Goal: Information Seeking & Learning: Learn about a topic

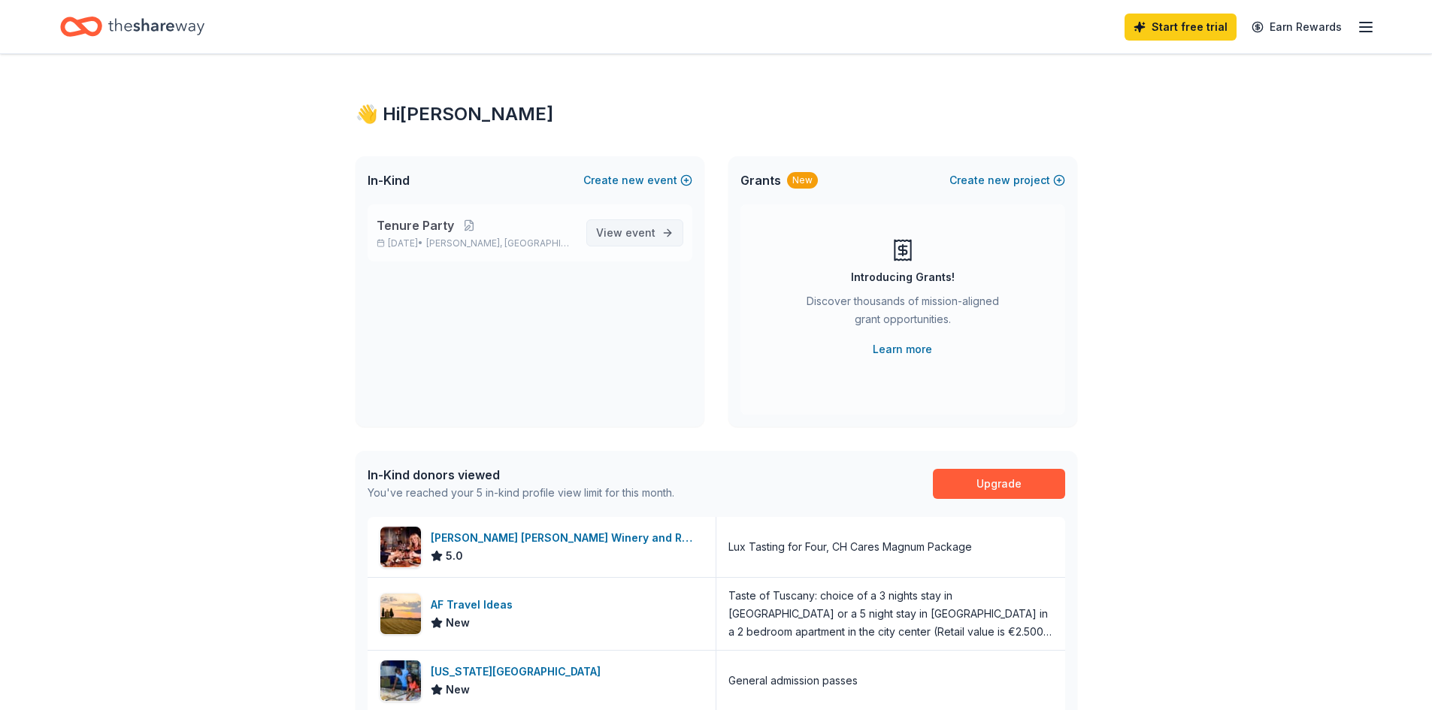
click at [626, 235] on span "View event" at bounding box center [625, 233] width 59 height 18
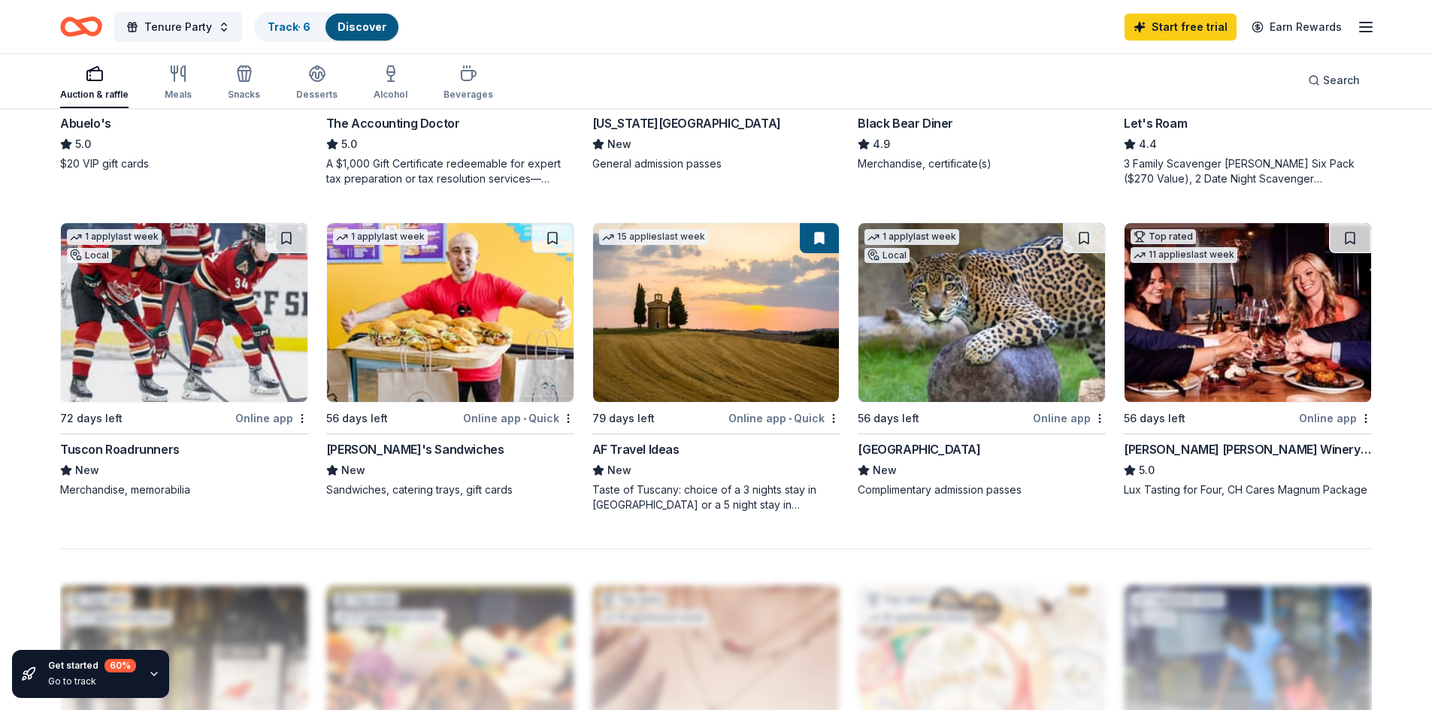
scroll to position [1023, 0]
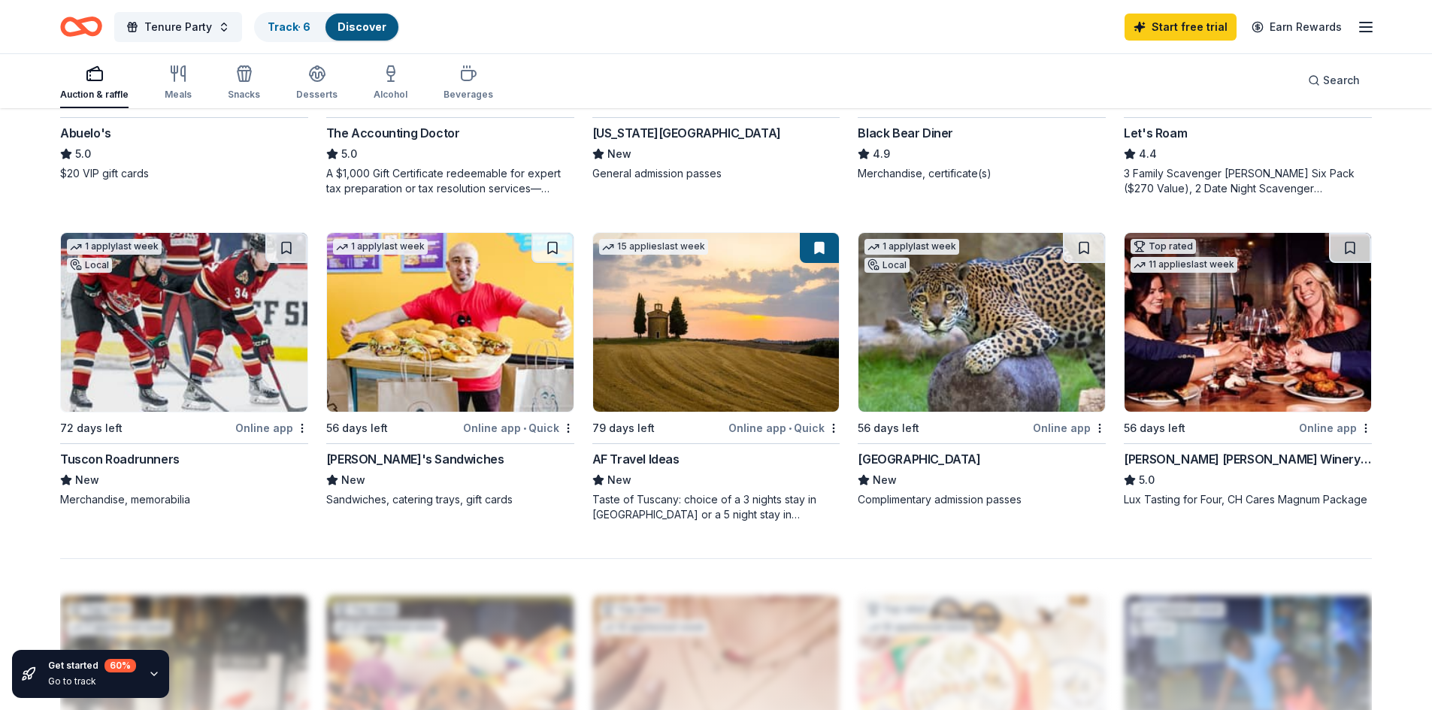
click at [254, 431] on div "Online app" at bounding box center [271, 428] width 73 height 19
click at [290, 28] on link "Track · 6" at bounding box center [289, 26] width 43 height 13
click at [273, 23] on link "Track · 6" at bounding box center [289, 26] width 43 height 13
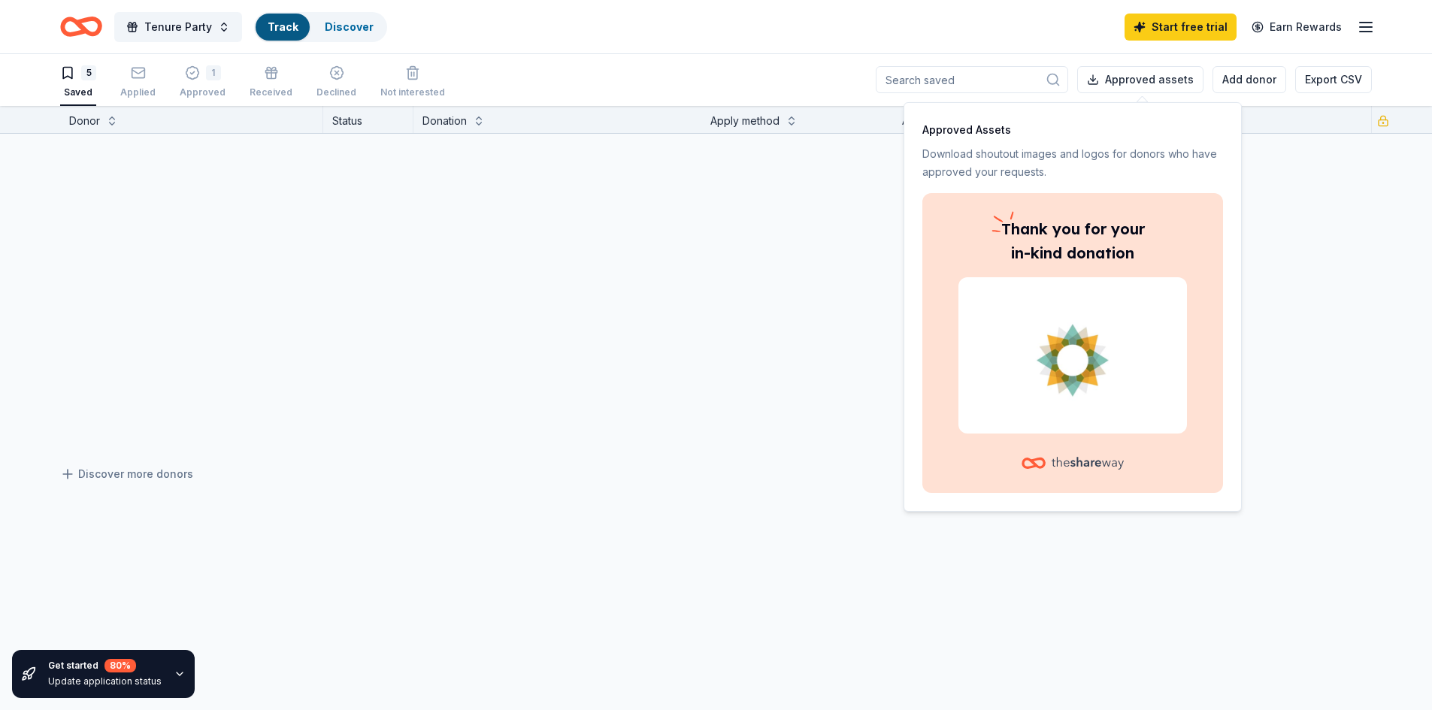
scroll to position [1, 0]
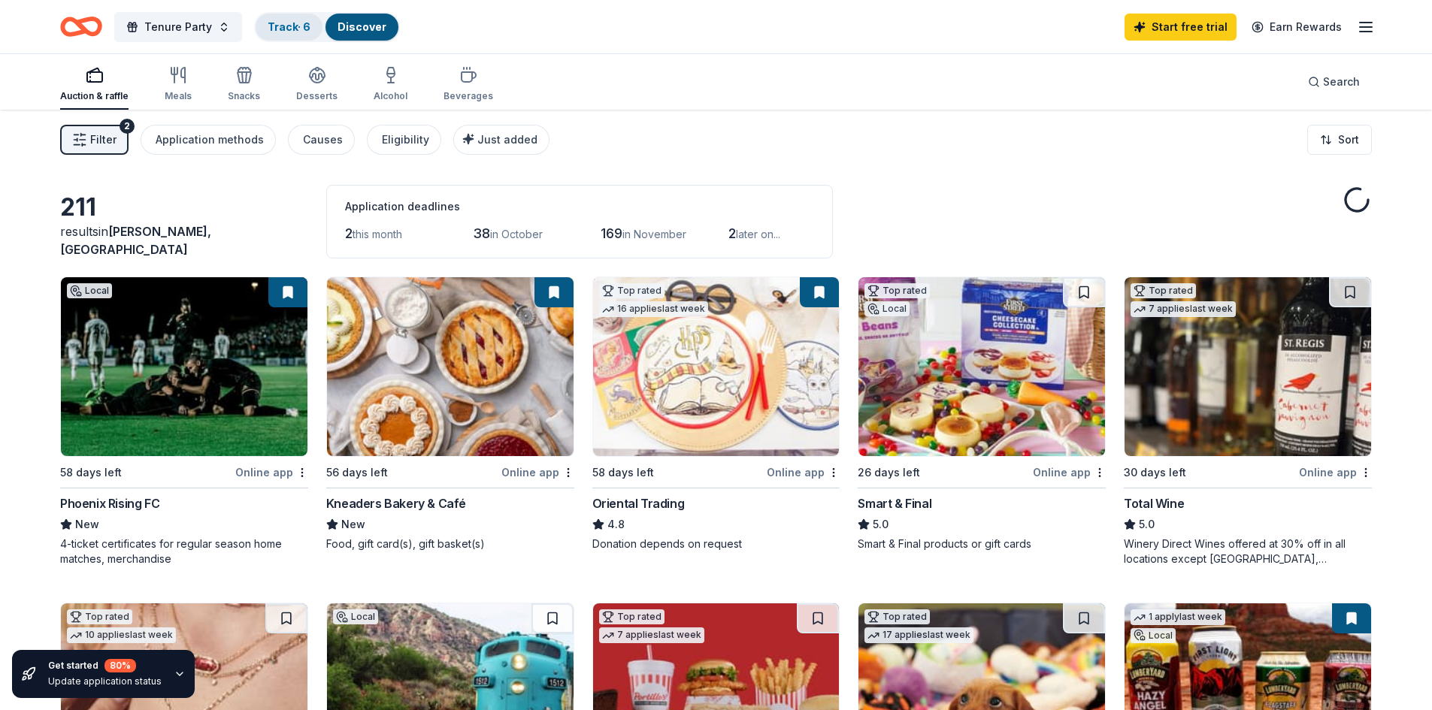
click at [280, 30] on link "Track · 6" at bounding box center [289, 26] width 43 height 13
click at [280, 25] on link "Track · 6" at bounding box center [289, 26] width 43 height 13
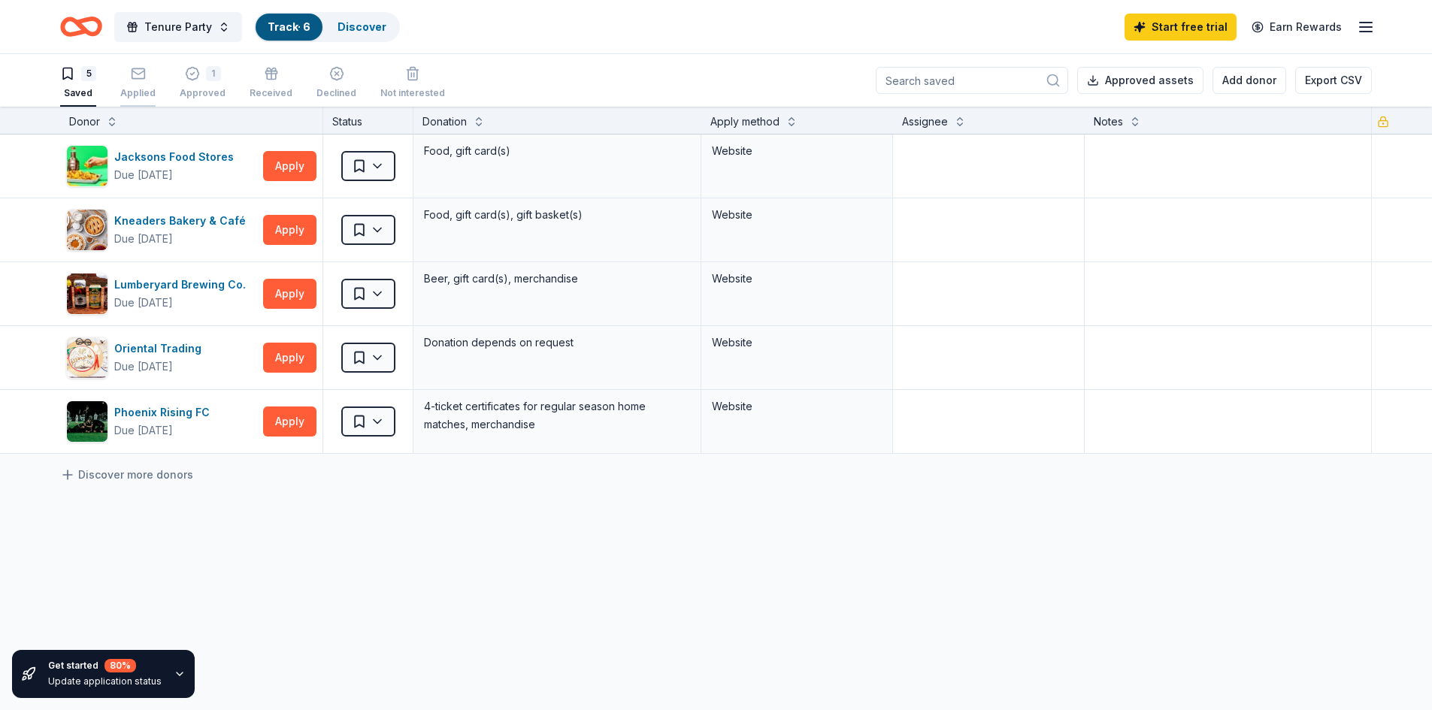
click at [136, 77] on icon "button" at bounding box center [138, 73] width 15 height 15
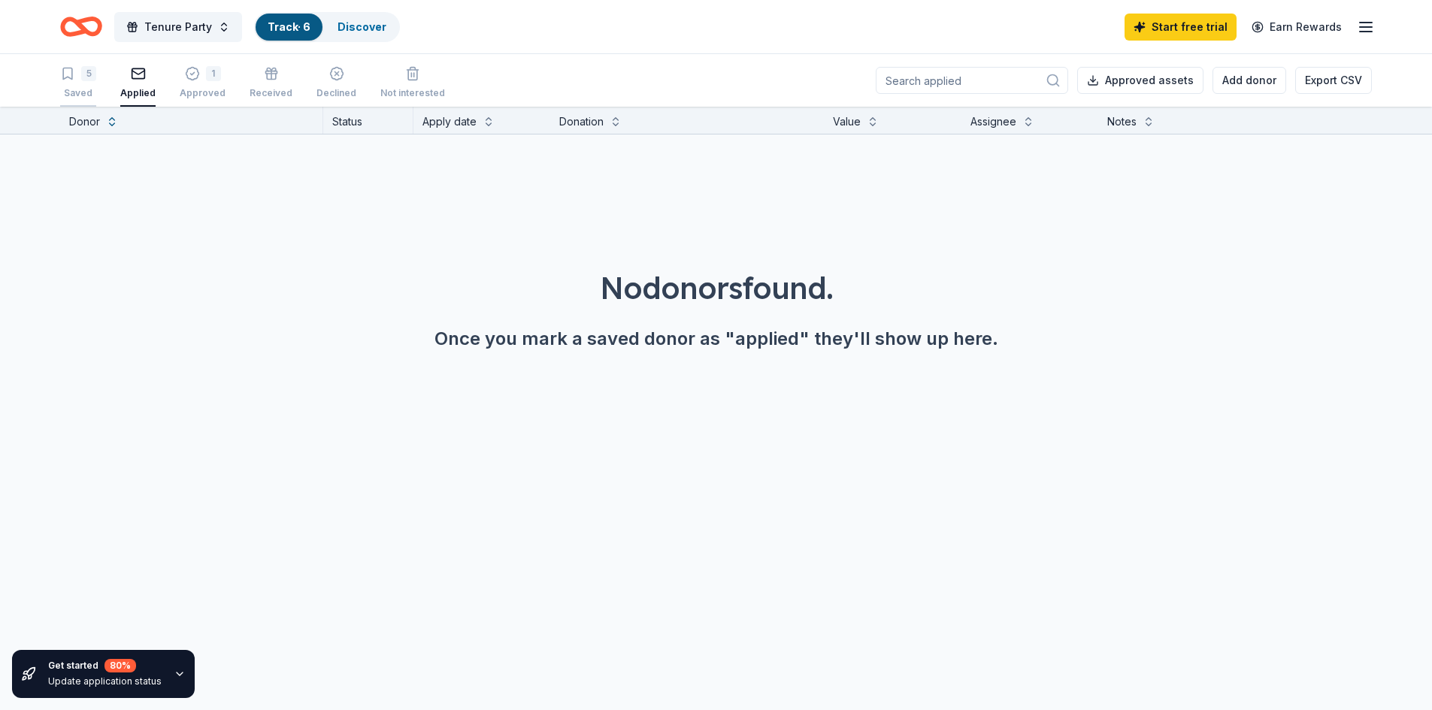
click at [75, 88] on div "Saved" at bounding box center [78, 93] width 36 height 12
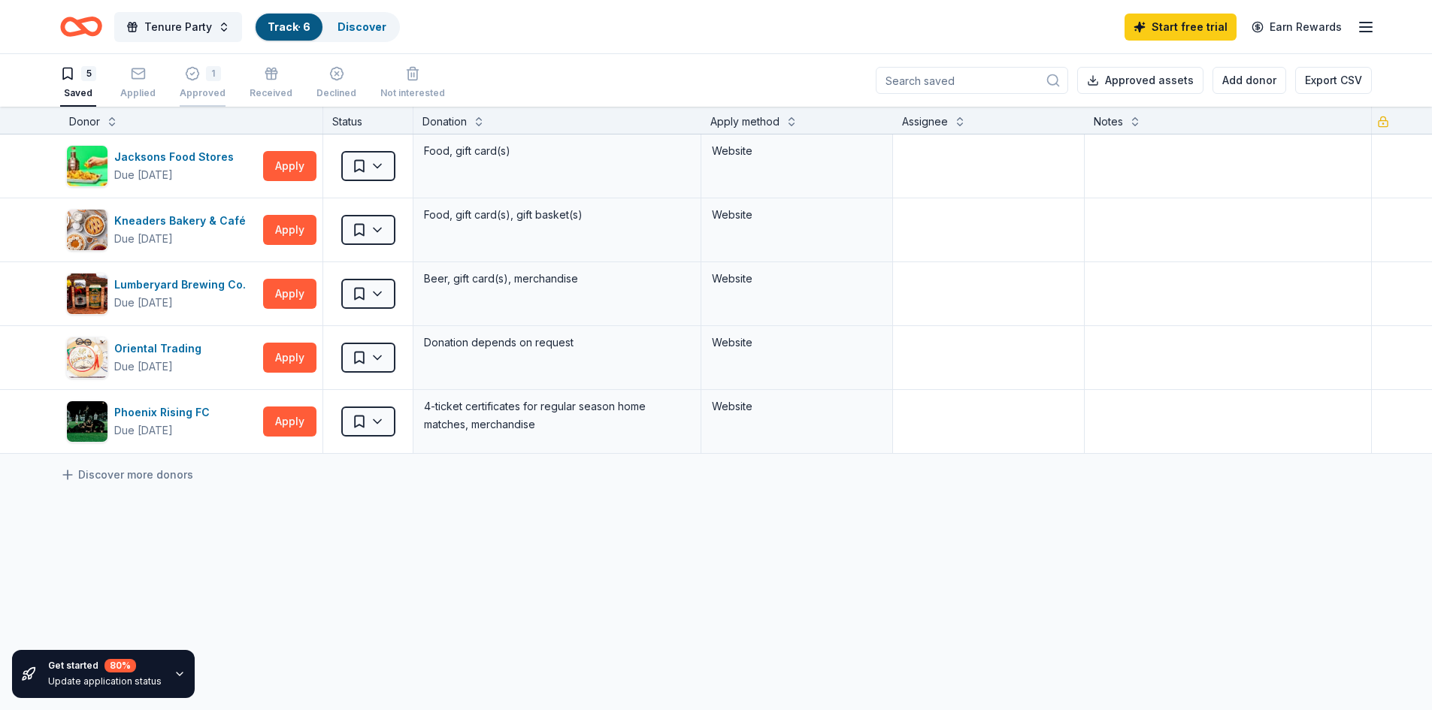
click at [188, 78] on icon "button" at bounding box center [192, 73] width 15 height 15
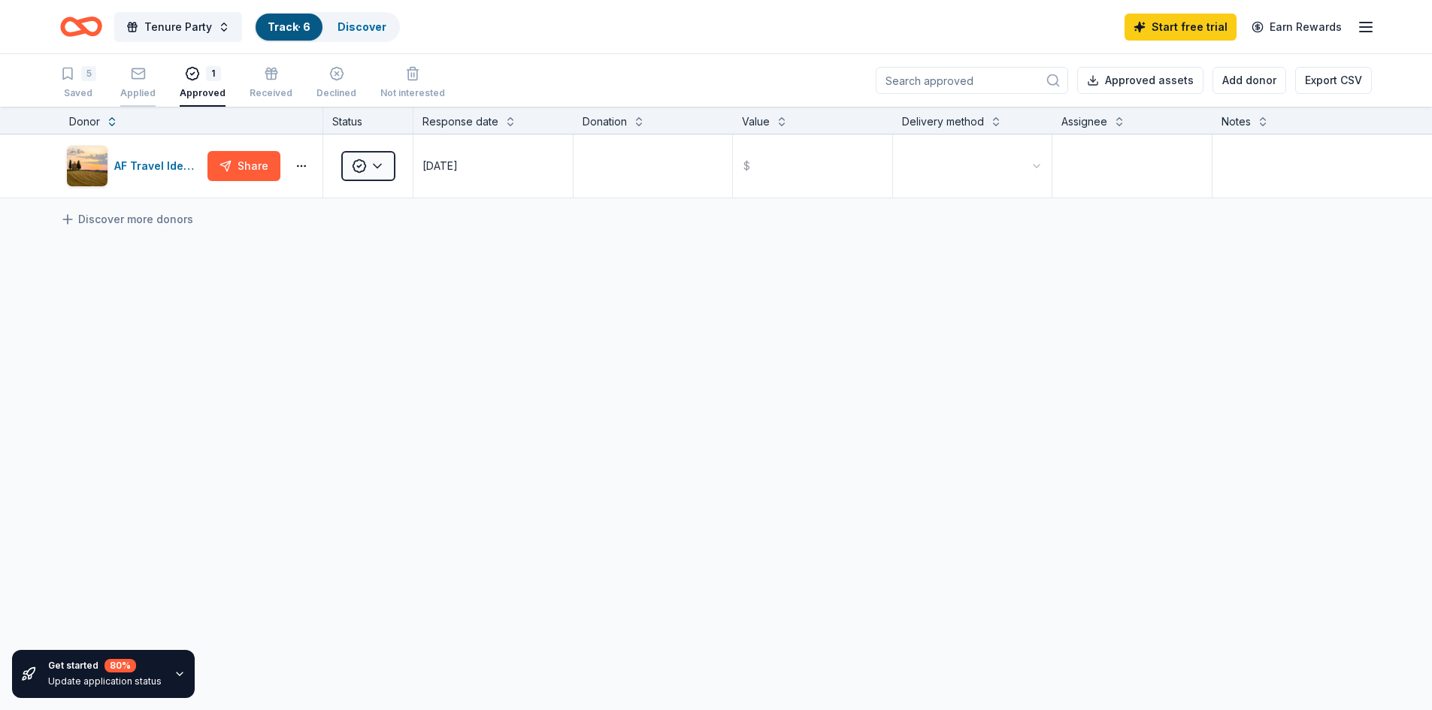
click at [151, 78] on div "button" at bounding box center [137, 73] width 35 height 15
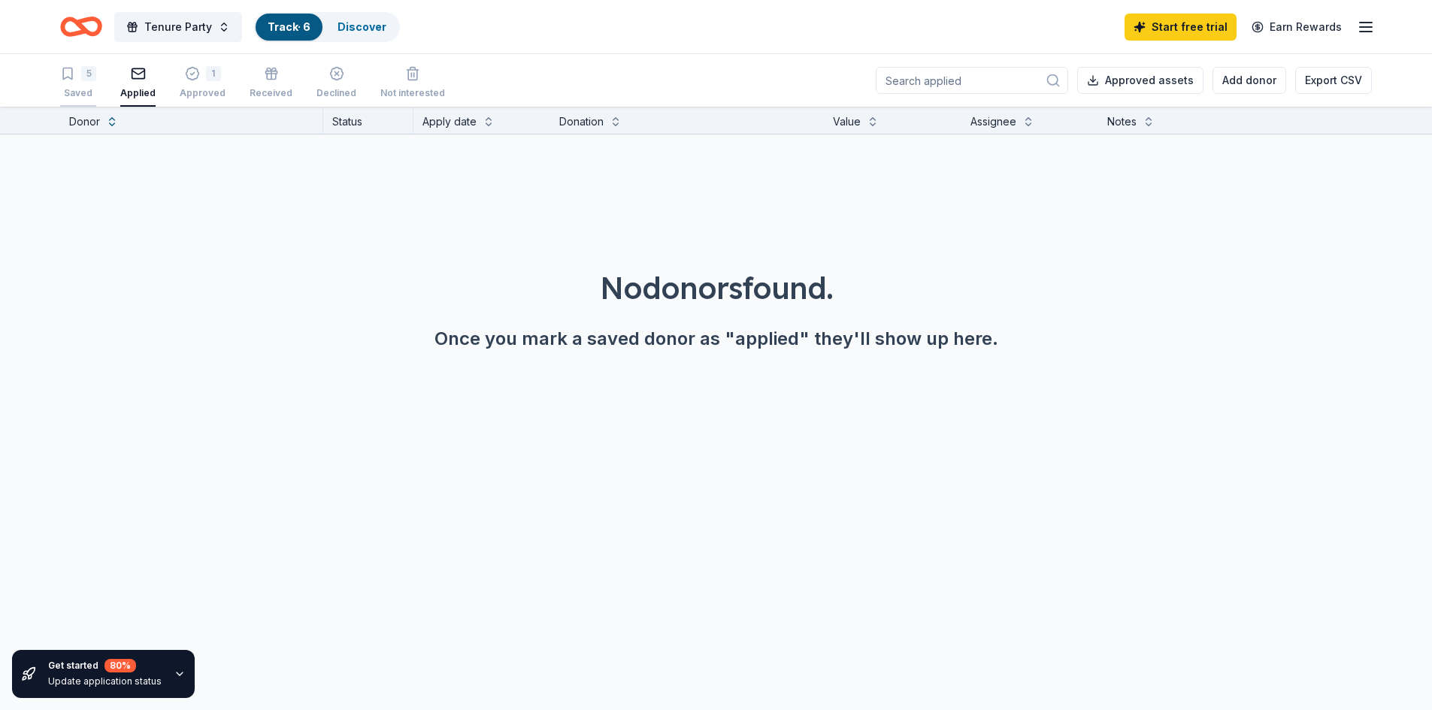
click at [76, 73] on div "5" at bounding box center [78, 73] width 36 height 15
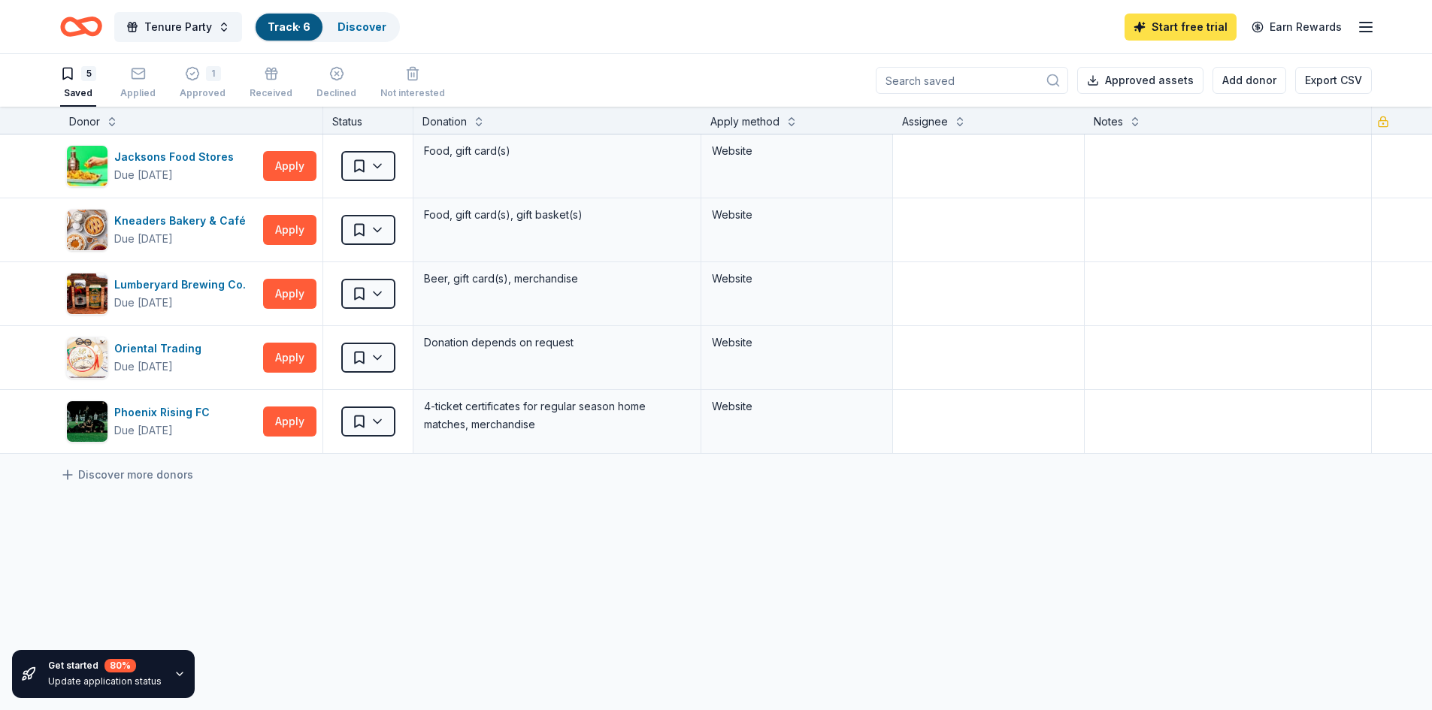
click at [1200, 28] on link "Start free trial" at bounding box center [1181, 27] width 112 height 27
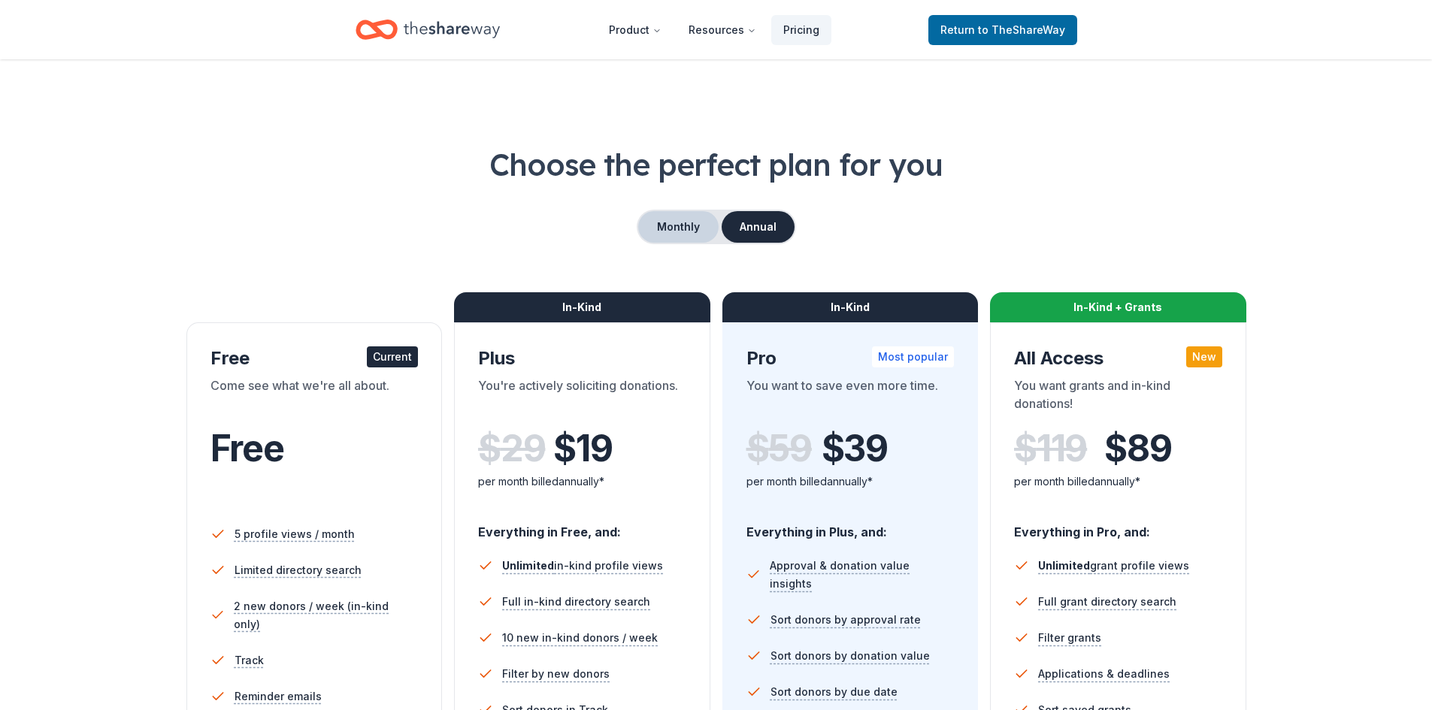
click at [675, 236] on button "Monthly" at bounding box center [678, 227] width 80 height 32
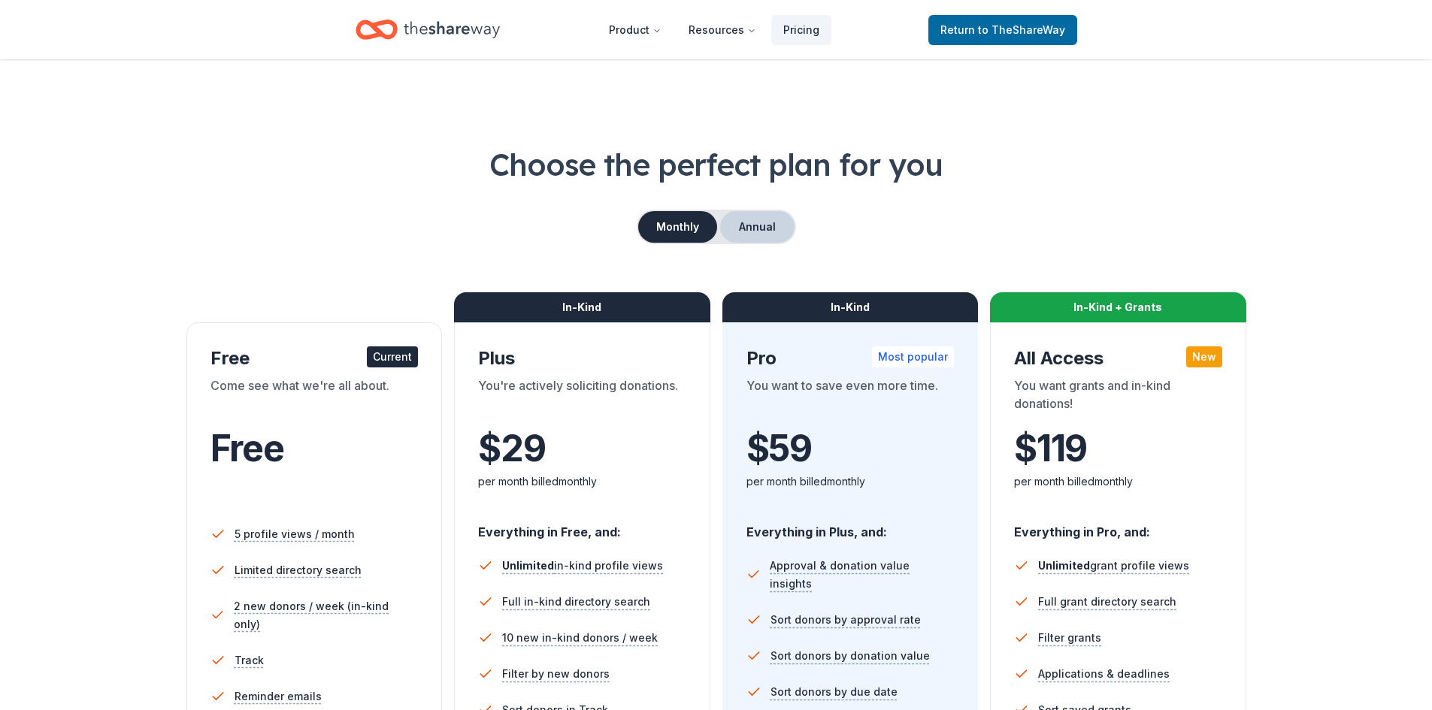
click at [763, 235] on button "Annual" at bounding box center [757, 227] width 74 height 32
